Goal: Task Accomplishment & Management: Use online tool/utility

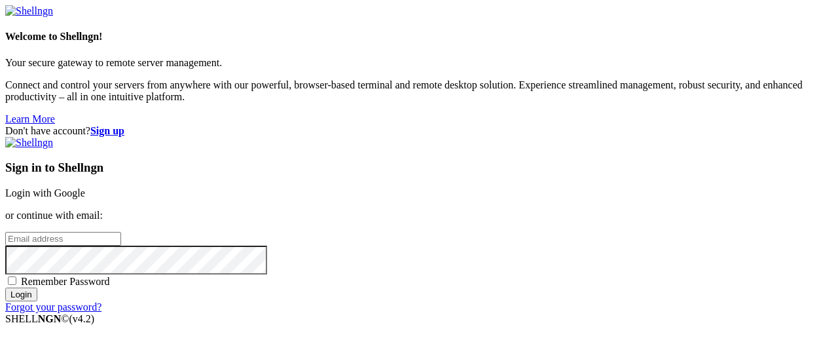
type input "[EMAIL_ADDRESS][DOMAIN_NAME]"
click at [37, 301] on input "Login" at bounding box center [21, 294] width 32 height 14
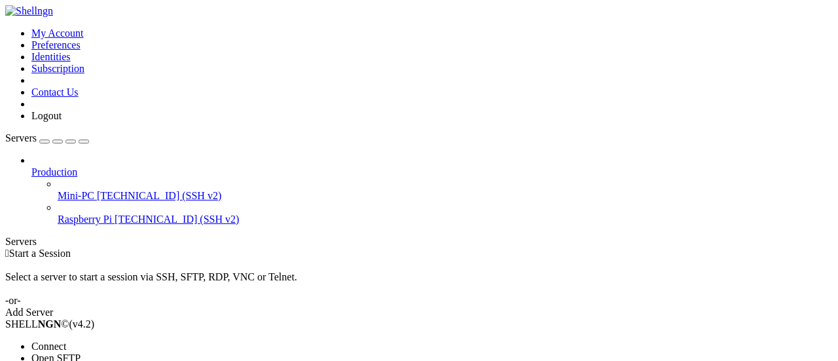
click at [66, 341] on span "Connect" at bounding box center [48, 346] width 35 height 11
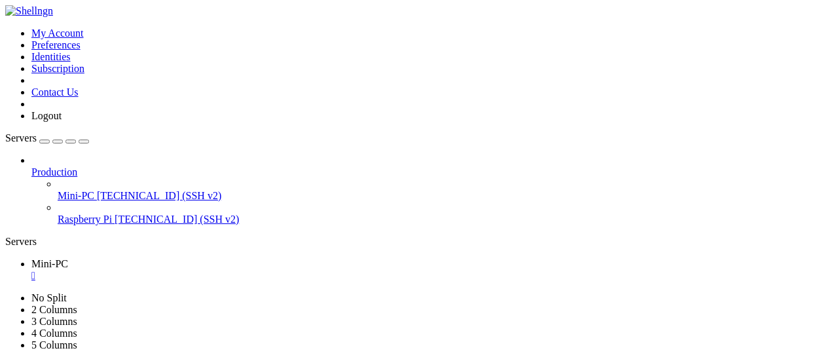
click at [5, 28] on icon at bounding box center [5, 28] width 0 height 0
click at [84, 141] on icon "button" at bounding box center [84, 141] width 0 height 0
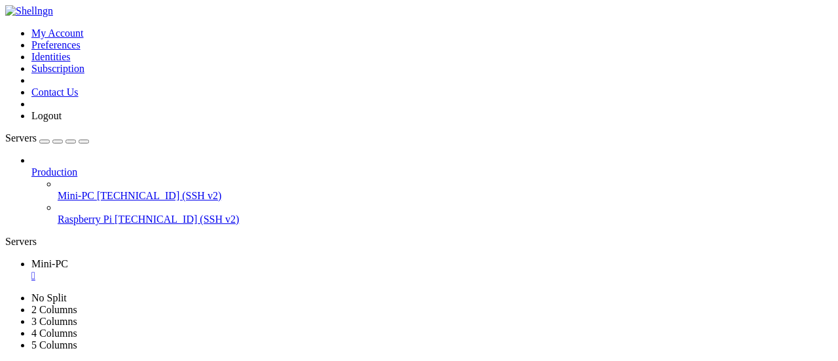
drag, startPoint x: 371, startPoint y: 621, endPoint x: 502, endPoint y: 626, distance: 131.1
drag, startPoint x: 483, startPoint y: 617, endPoint x: 432, endPoint y: 620, distance: 51.8
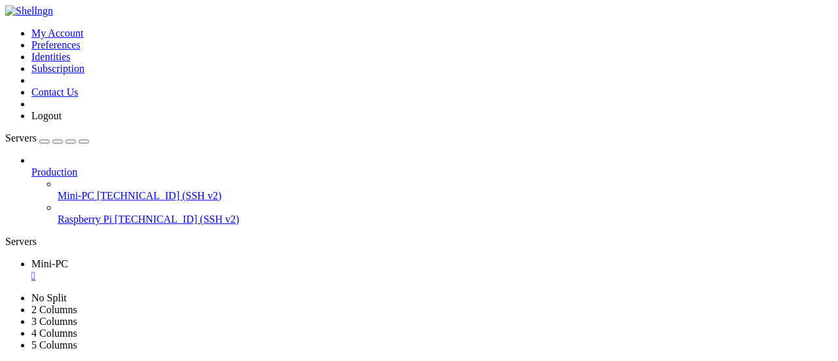
drag, startPoint x: 372, startPoint y: 623, endPoint x: 504, endPoint y: 624, distance: 131.6
copy x-row "registros_[DATE].txt"
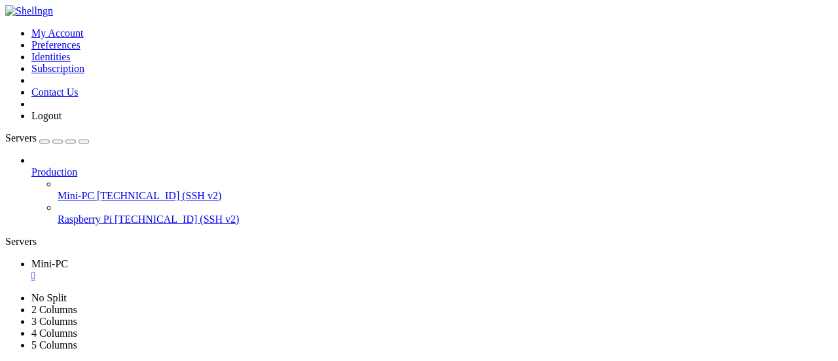
scroll to position [924, 0]
drag, startPoint x: 379, startPoint y: 648, endPoint x: 414, endPoint y: 650, distance: 35.4
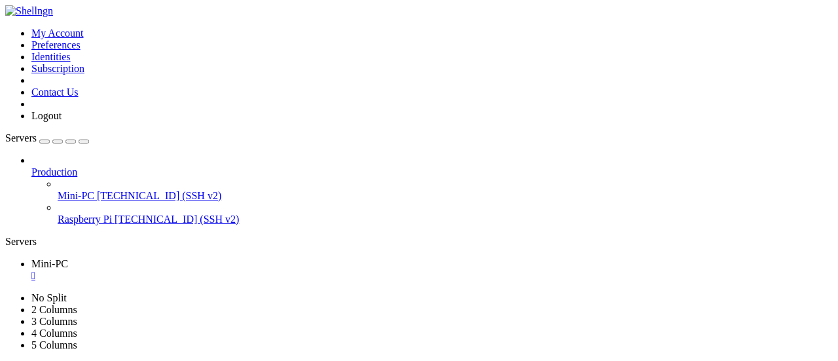
drag, startPoint x: 371, startPoint y: 645, endPoint x: 485, endPoint y: 646, distance: 113.3
drag, startPoint x: 369, startPoint y: 643, endPoint x: 500, endPoint y: 644, distance: 130.3
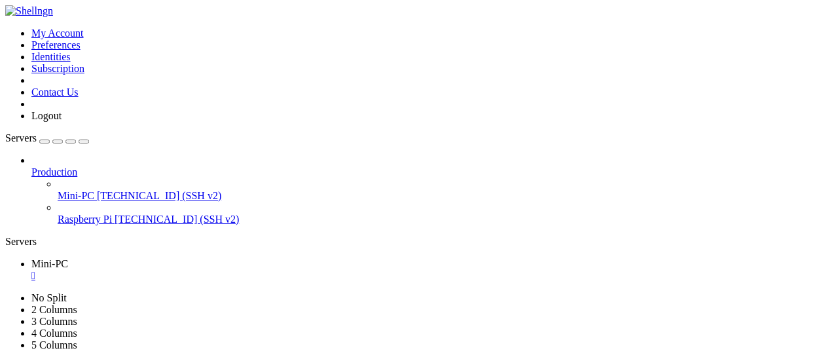
copy x-row "registros_[DATE].txt"
drag, startPoint x: 370, startPoint y: 667, endPoint x: 499, endPoint y: 671, distance: 129.1
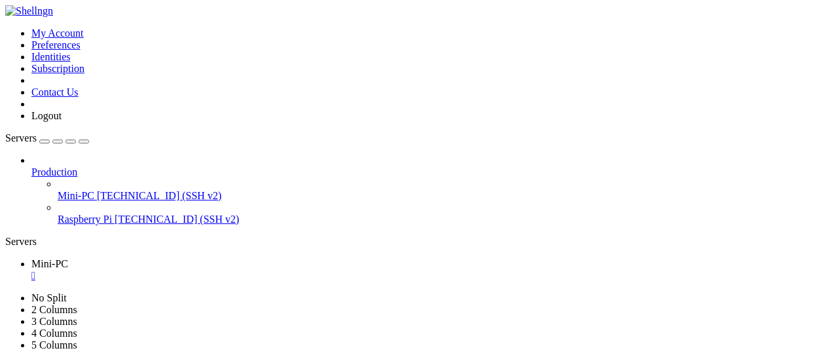
copy x-row "registros_[DATE].txt"
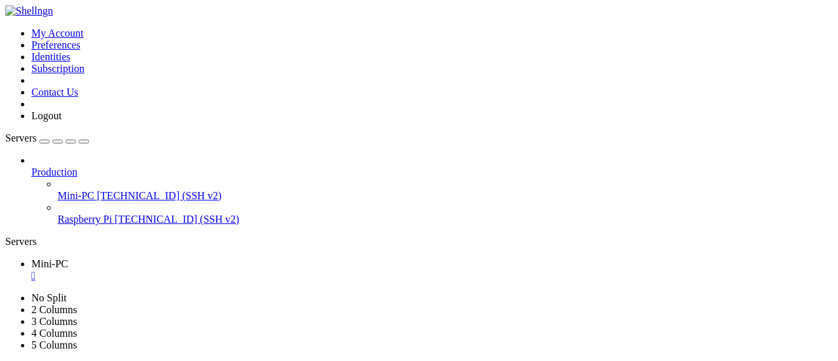
click at [13, 236] on div "Servers" at bounding box center [419, 242] width 828 height 12
click at [115, 213] on span "[TECHNICAL_ID] (SSH v2)" at bounding box center [177, 218] width 124 height 11
click at [84, 141] on icon "button" at bounding box center [84, 141] width 0 height 0
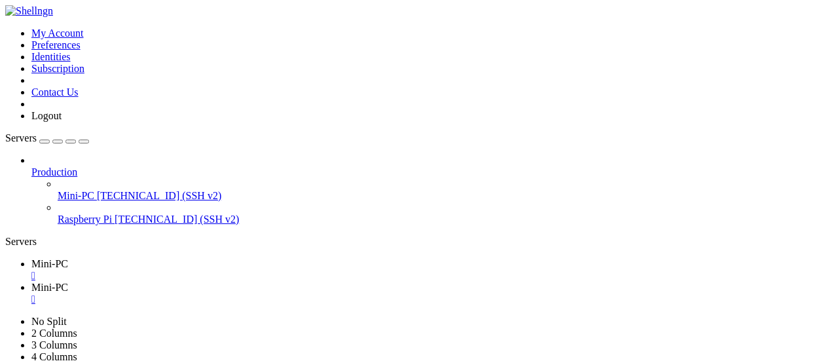
click at [65, 258] on span "Mini-PC" at bounding box center [49, 263] width 37 height 11
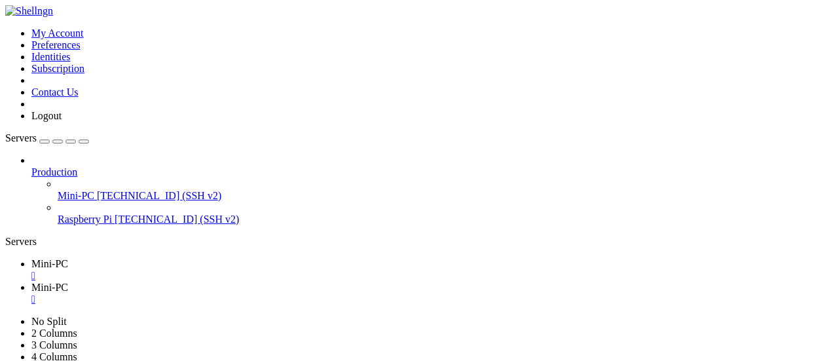
click at [68, 282] on span "Mini-PC" at bounding box center [49, 287] width 37 height 11
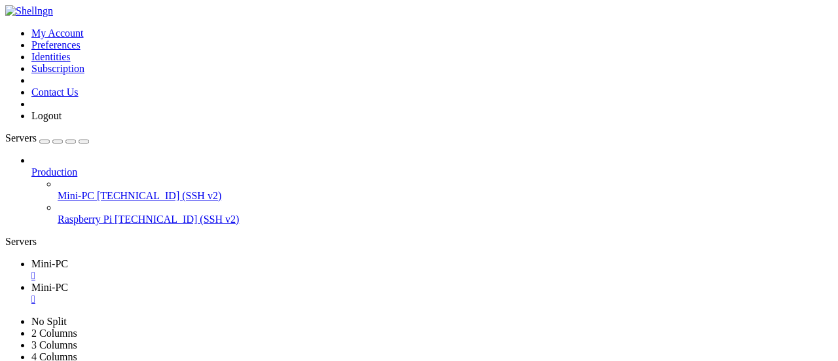
scroll to position [7971, 0]
click at [53, 258] on span "Mini-PC" at bounding box center [49, 263] width 37 height 11
click at [68, 282] on span "Mini-PC" at bounding box center [49, 287] width 37 height 11
drag, startPoint x: 111, startPoint y: 788, endPoint x: 304, endPoint y: 787, distance: 192.5
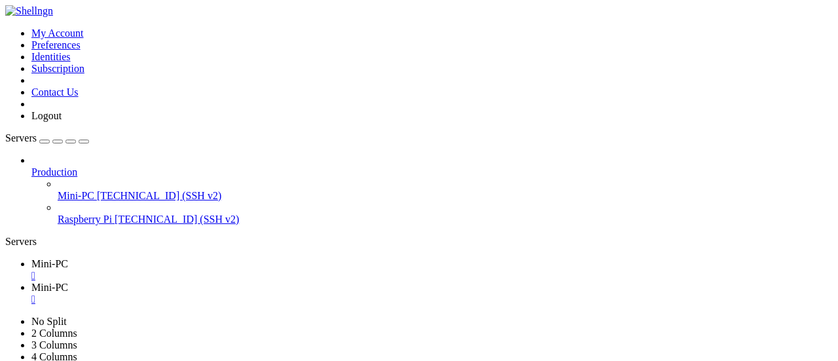
copy x-row "sudo du -hs * | sort -hr | head -10"
click at [59, 258] on span "Mini-PC" at bounding box center [49, 263] width 37 height 11
drag, startPoint x: 331, startPoint y: 354, endPoint x: 337, endPoint y: 345, distance: 10.4
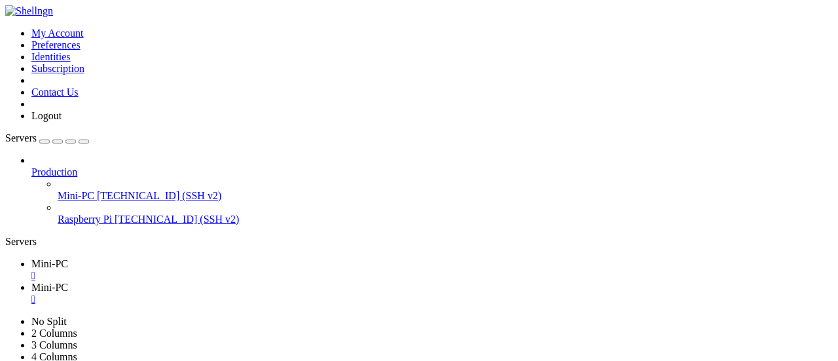
click at [68, 282] on span "Mini-PC" at bounding box center [49, 287] width 37 height 11
click at [60, 258] on span "Mini-PC" at bounding box center [49, 263] width 37 height 11
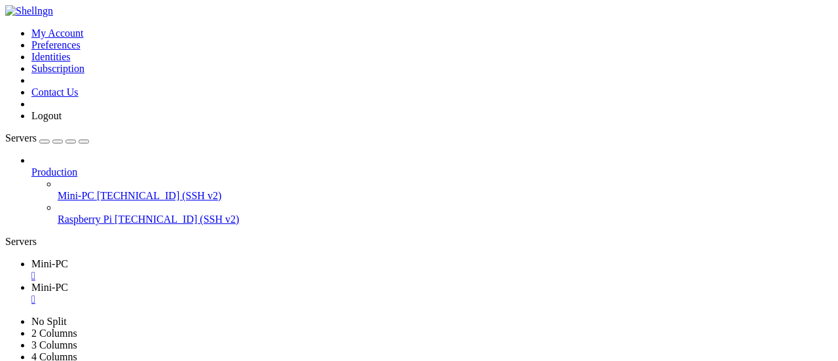
drag, startPoint x: 52, startPoint y: 648, endPoint x: 156, endPoint y: 647, distance: 104.1
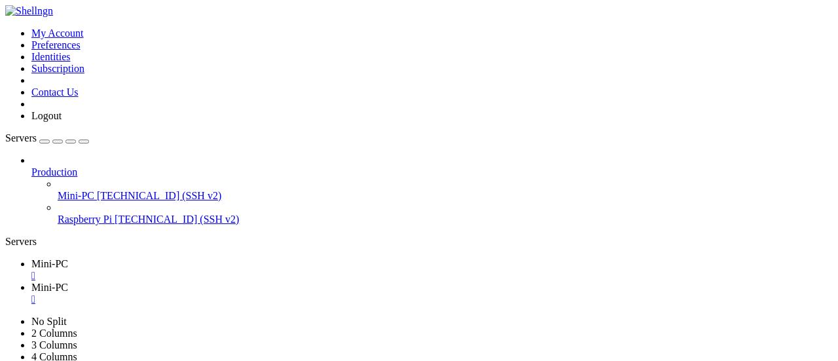
drag, startPoint x: 92, startPoint y: 643, endPoint x: 64, endPoint y: 647, distance: 27.8
drag, startPoint x: 50, startPoint y: 646, endPoint x: 231, endPoint y: 644, distance: 180.8
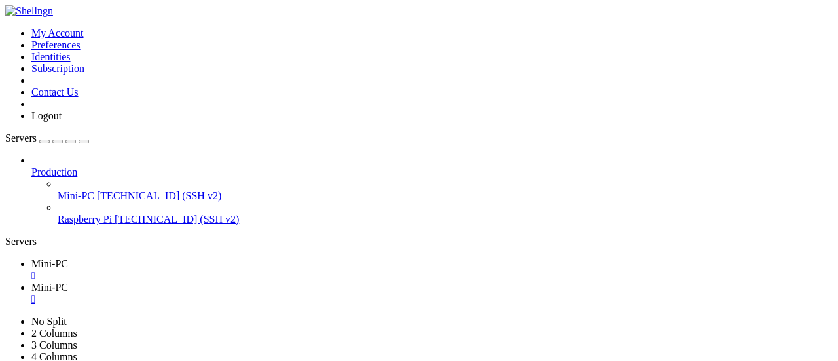
copy x-row "sudo nmcli connection up "VPN-SC""
drag, startPoint x: 73, startPoint y: 576, endPoint x: 158, endPoint y: 578, distance: 85.1
copy x-row "seguridad-centro"
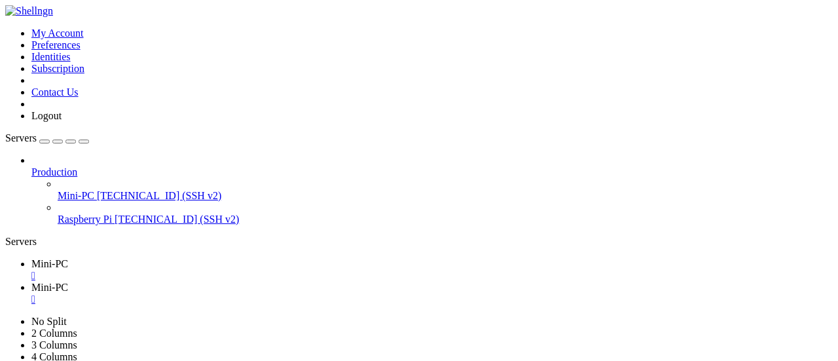
drag, startPoint x: 12, startPoint y: 768, endPoint x: 237, endPoint y: 765, distance: 225.3
copy x-row "/home/seguridad-centro/Documentos/backups"
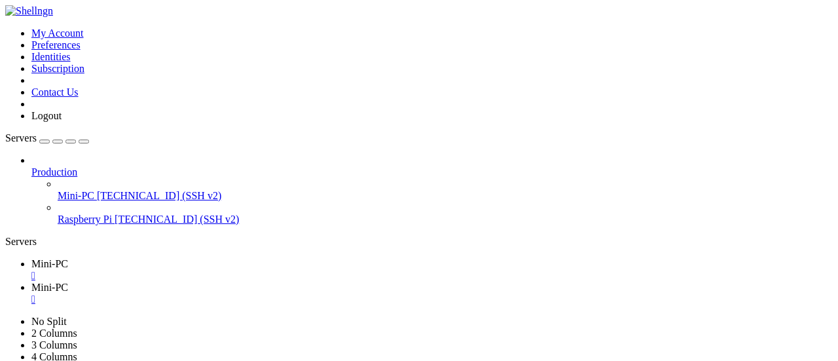
drag, startPoint x: 12, startPoint y: 757, endPoint x: 339, endPoint y: 757, distance: 327.4
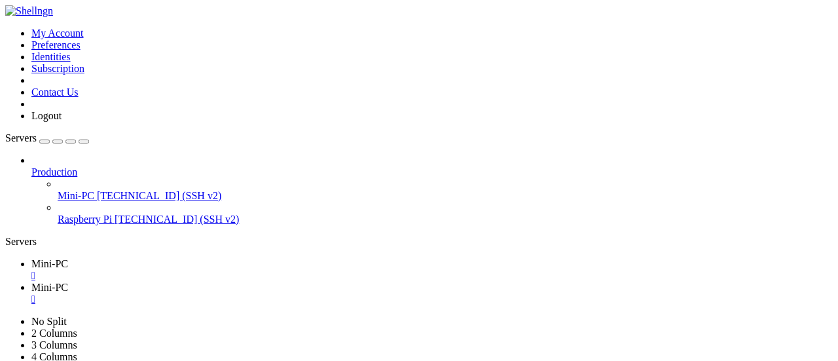
copy x-row "/home/[PERSON_NAME]/Documentos/automatismos/backup_seguridad_centro"
